Goal: Task Accomplishment & Management: Use online tool/utility

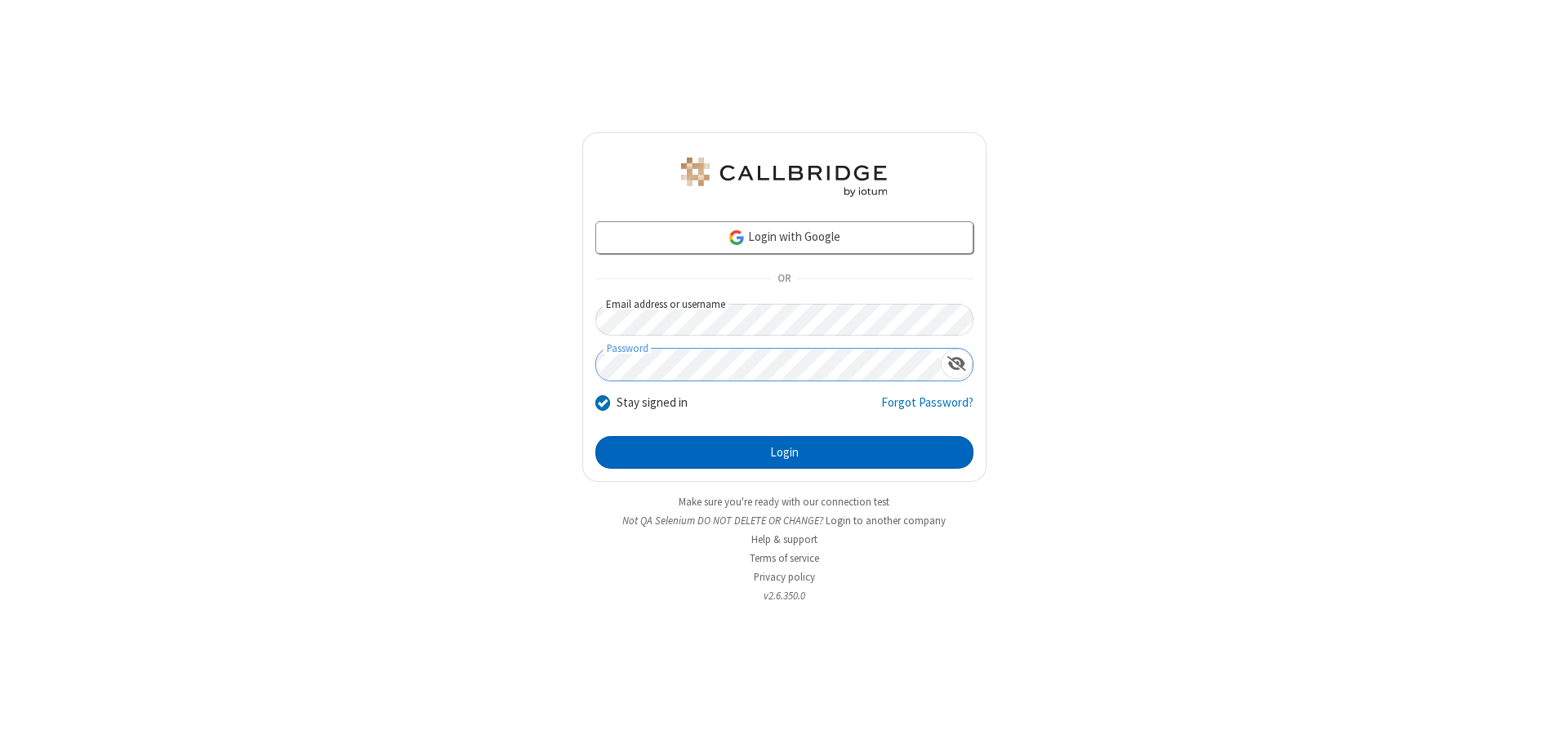
click at [784, 453] on button "Login" at bounding box center [784, 453] width 378 height 32
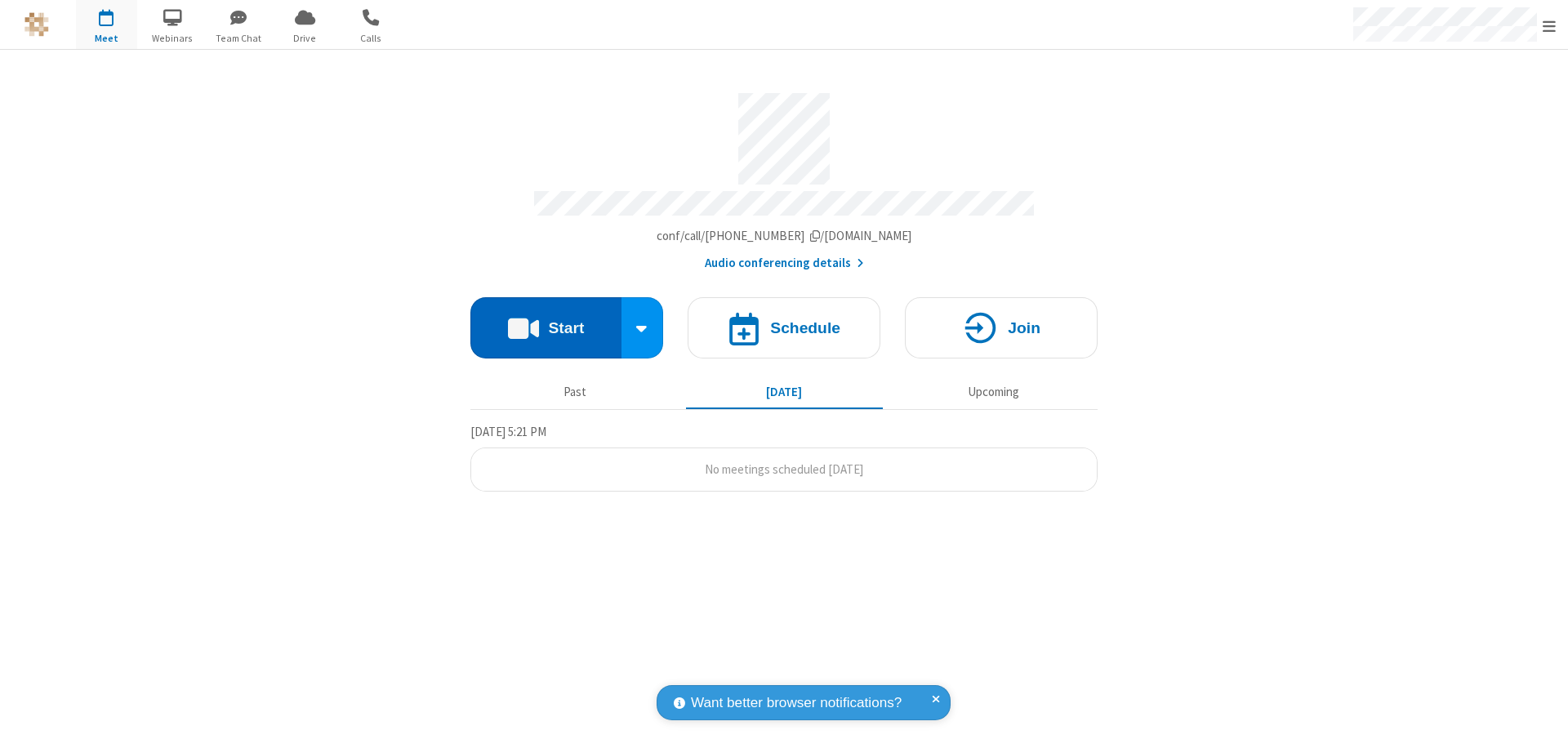
click at [546, 320] on button "Start" at bounding box center [546, 328] width 151 height 61
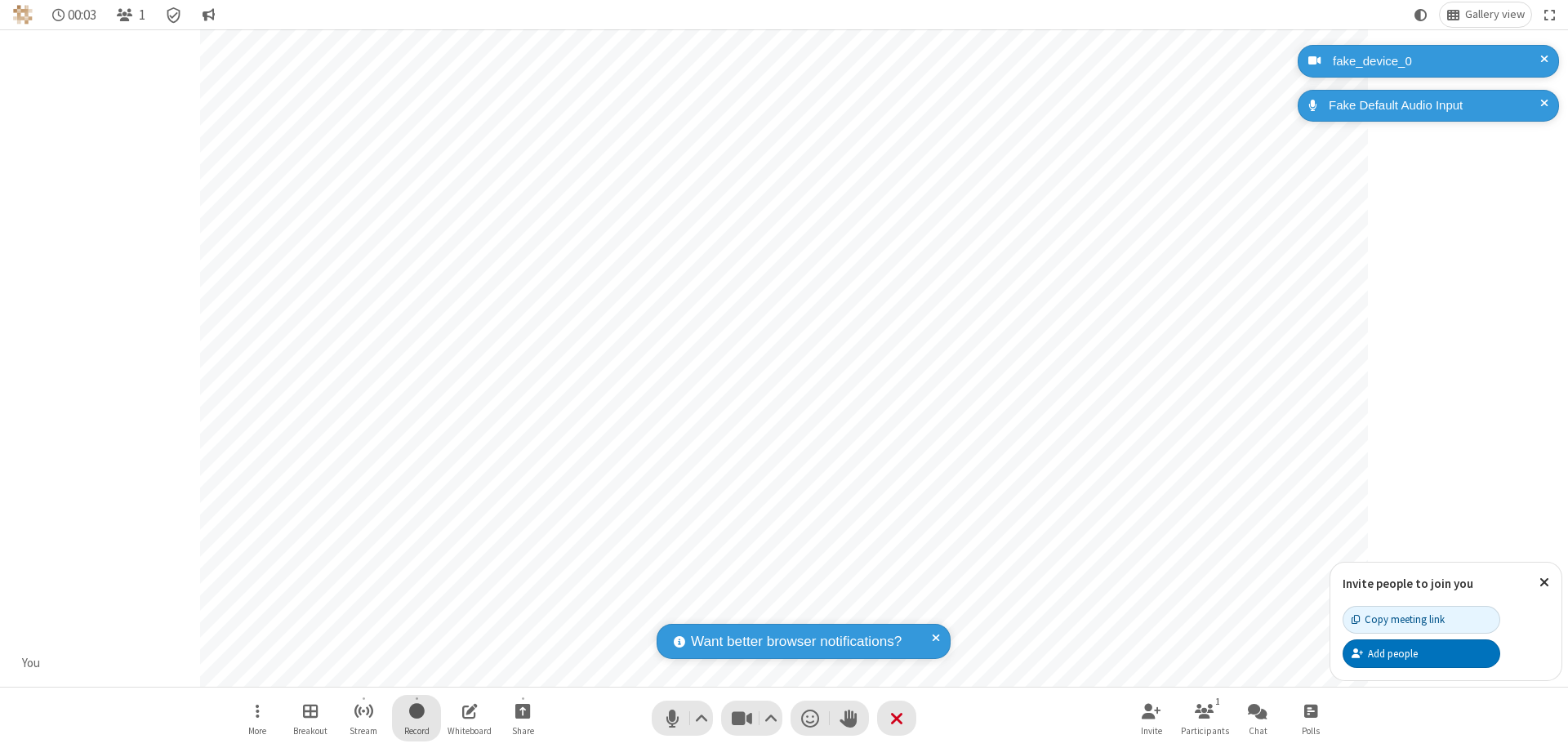
click at [417, 718] on span "Start recording" at bounding box center [417, 711] width 15 height 20
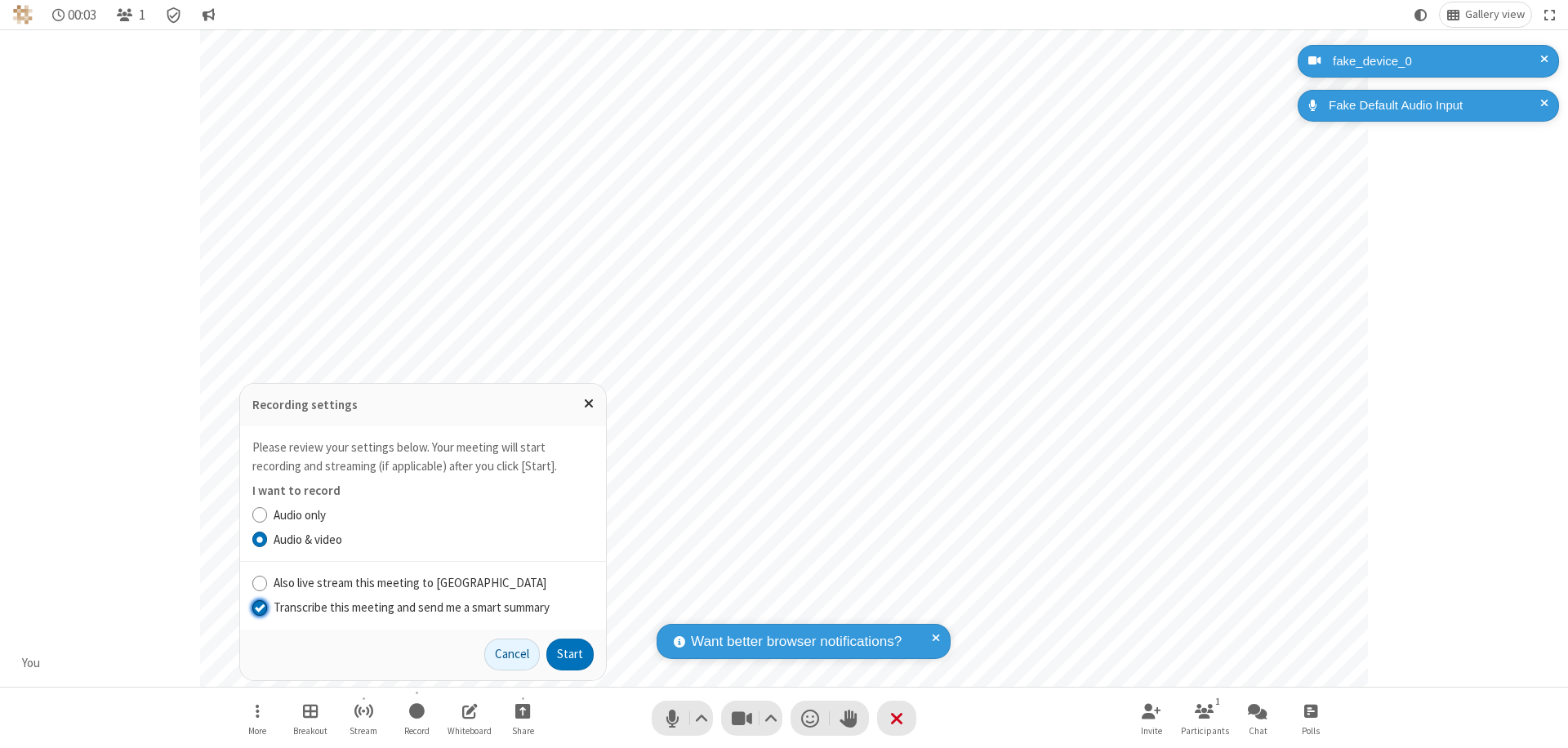
click at [259, 607] on input "Transcribe this meeting and send me a smart summary" at bounding box center [260, 607] width 15 height 17
click at [570, 655] on button "Start" at bounding box center [570, 655] width 48 height 32
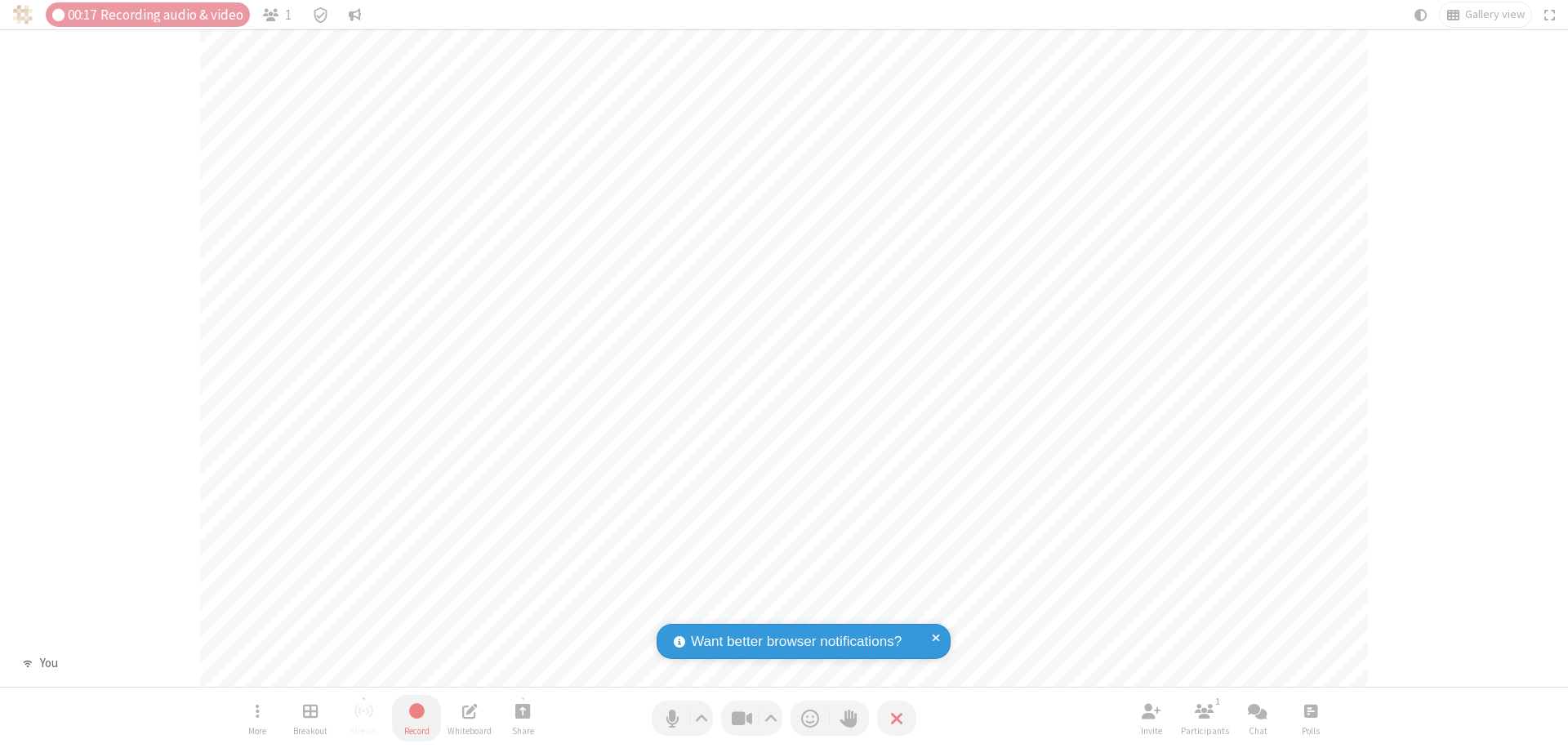
click at [417, 718] on span "Stop recording" at bounding box center [416, 711] width 20 height 22
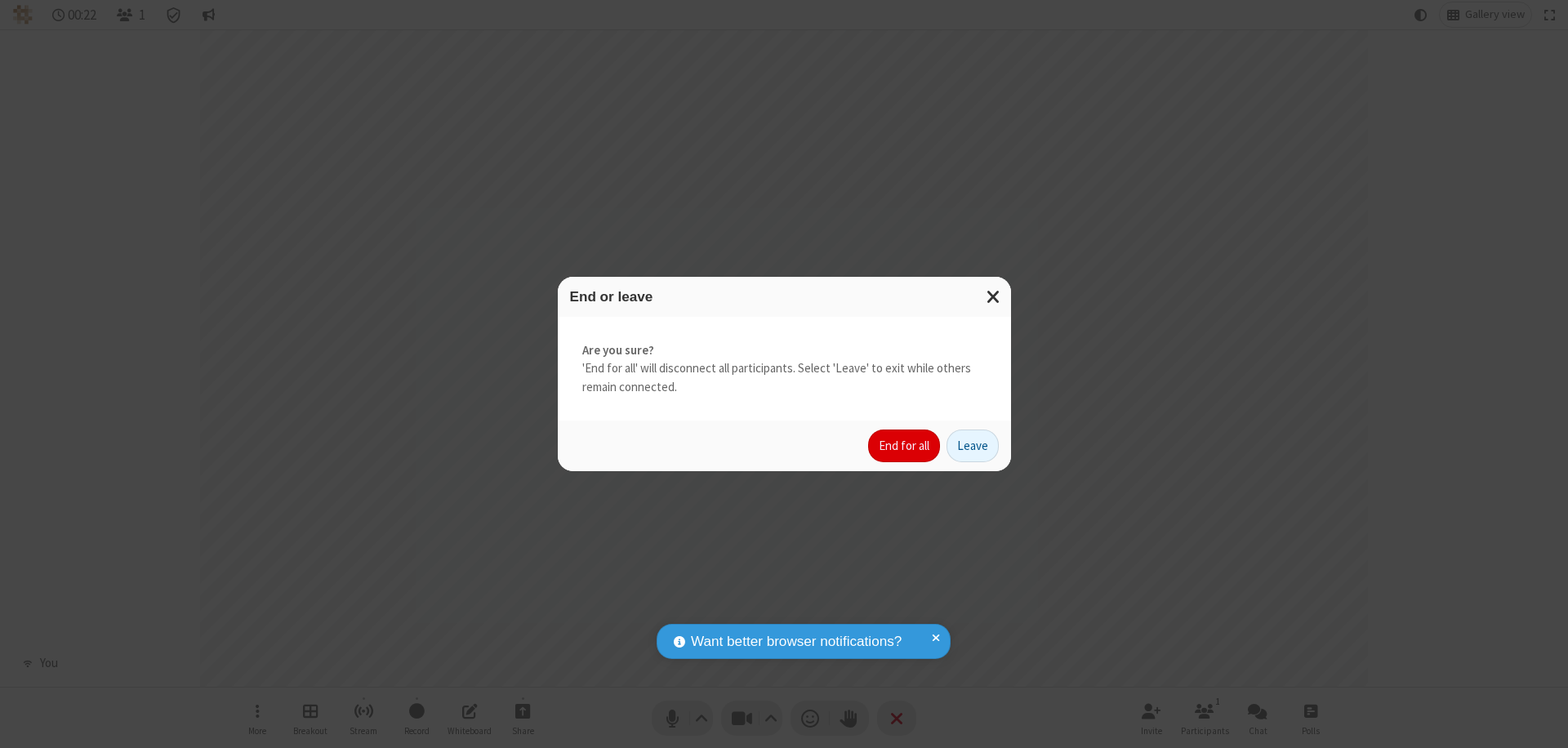
click at [905, 446] on button "End for all" at bounding box center [904, 446] width 72 height 32
